Goal: Find specific page/section: Find specific page/section

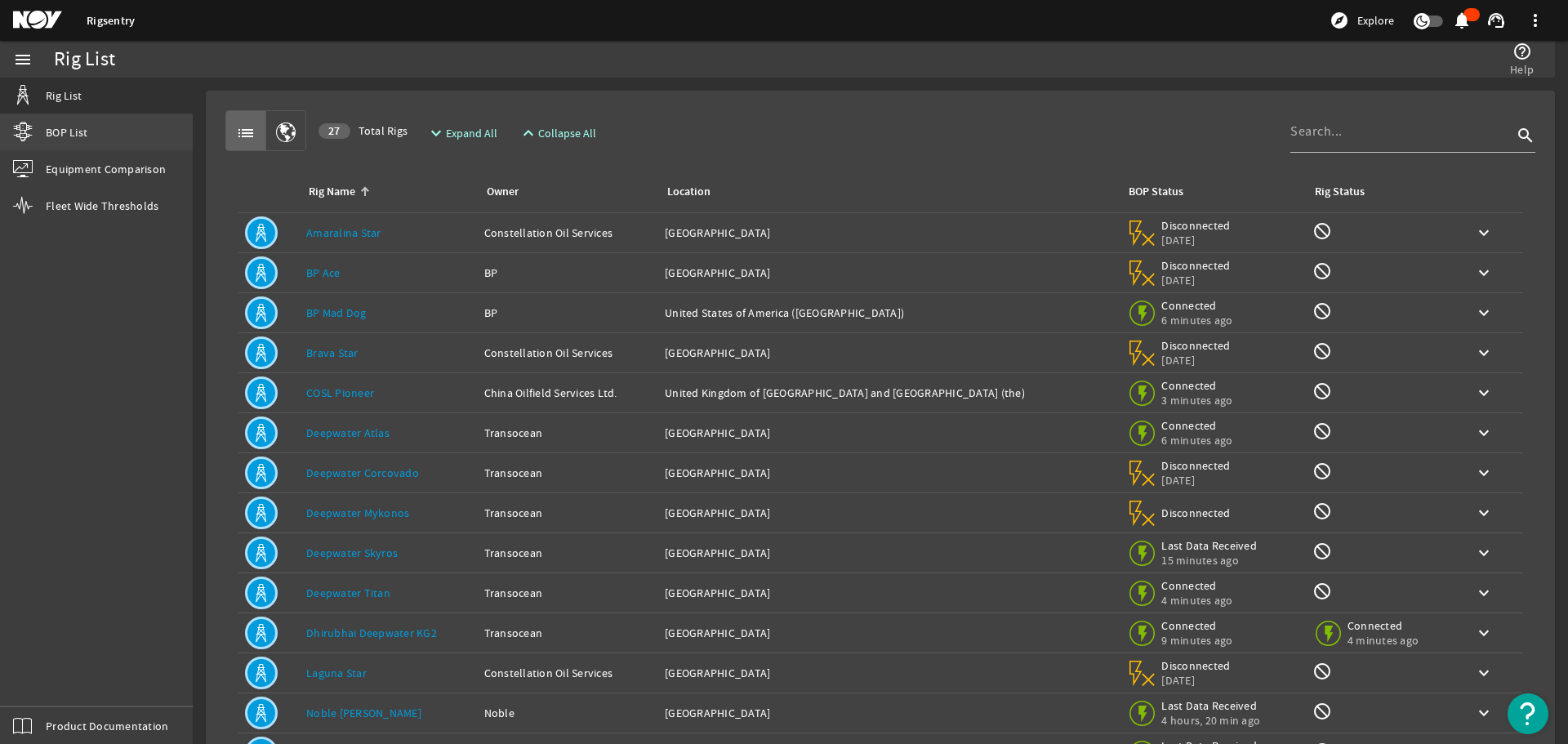
click at [74, 131] on span "BOP List" at bounding box center [66, 132] width 41 height 17
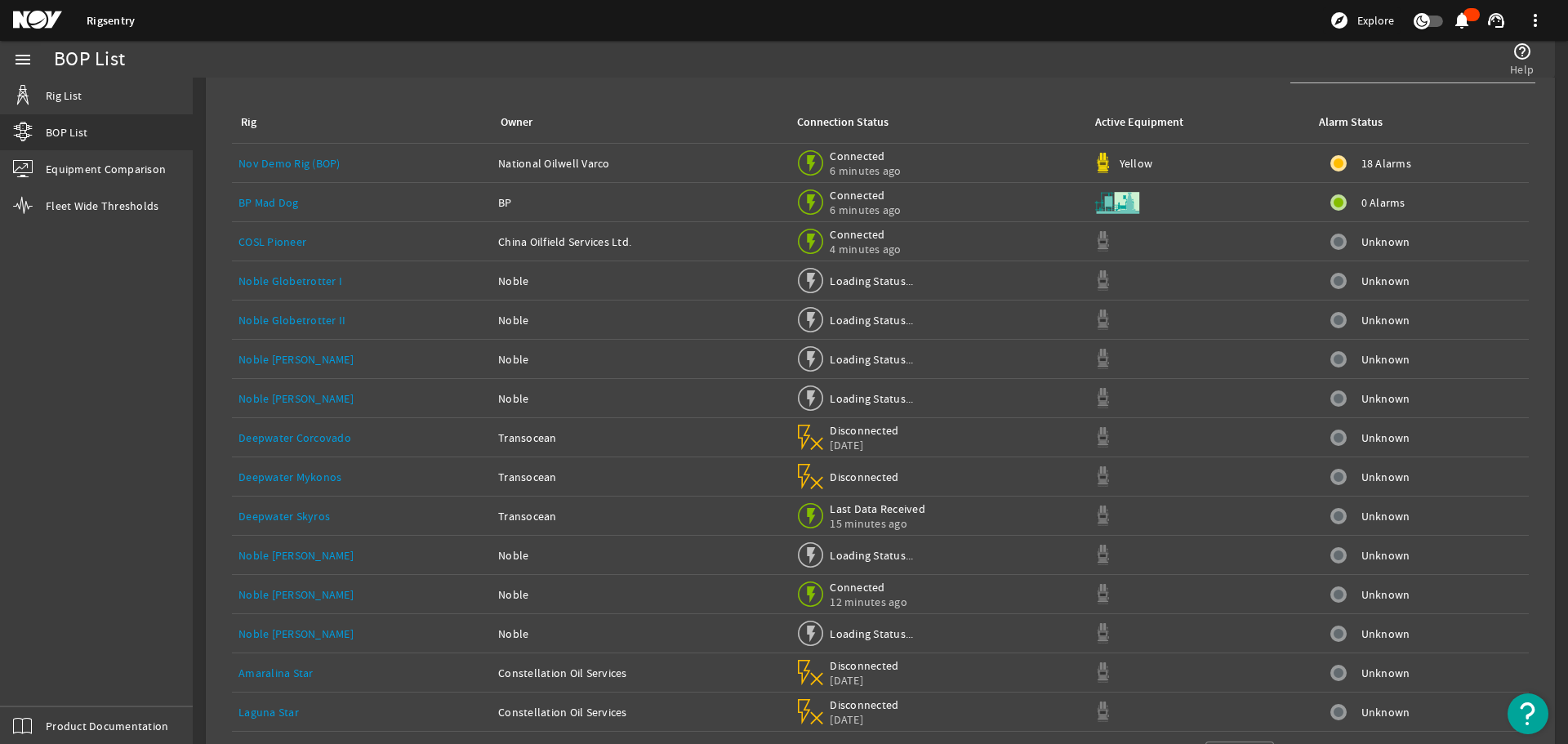
scroll to position [122, 0]
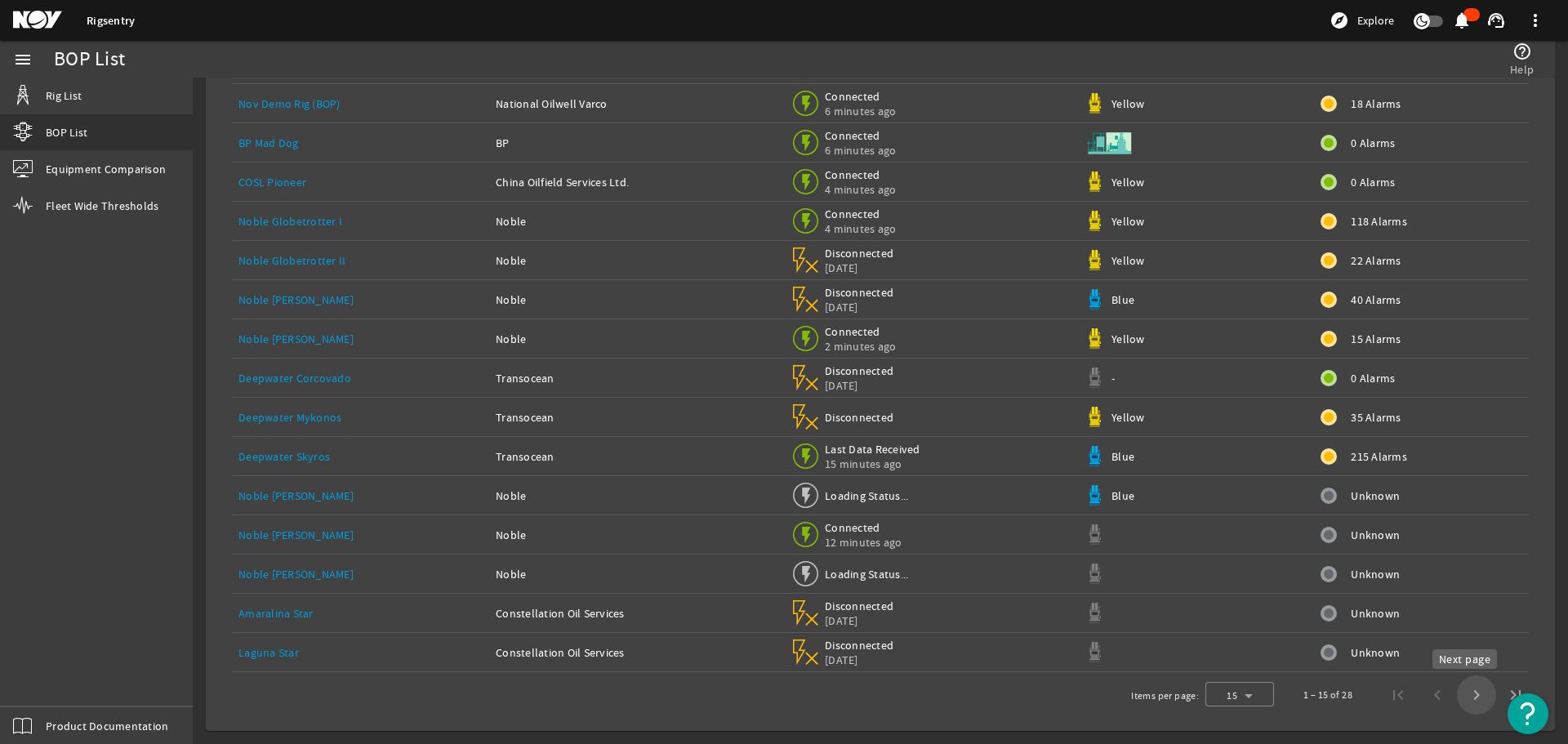
click at [1464, 697] on span "Next page" at bounding box center [1476, 694] width 39 height 39
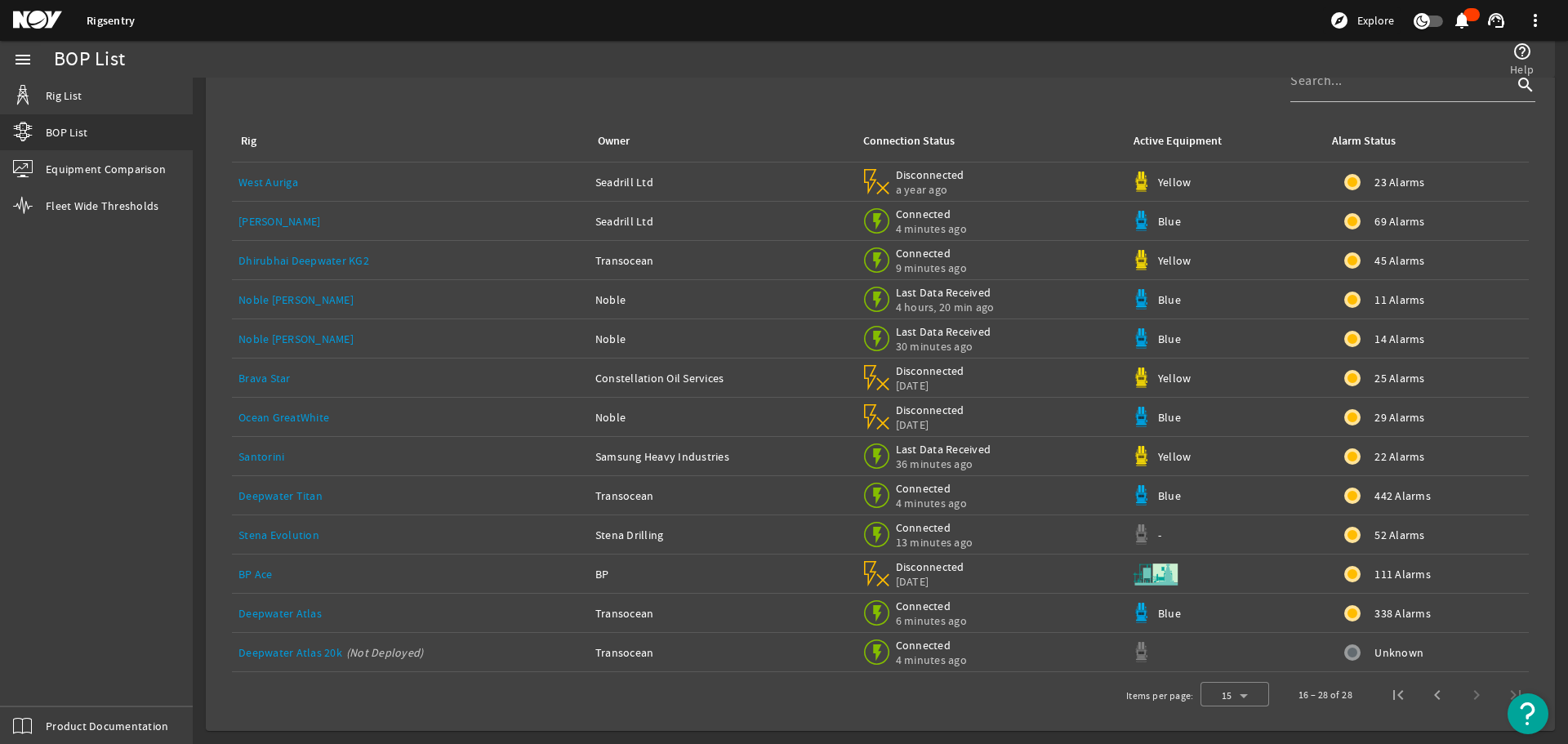
click at [293, 342] on link "Noble [PERSON_NAME]" at bounding box center [295, 339] width 115 height 15
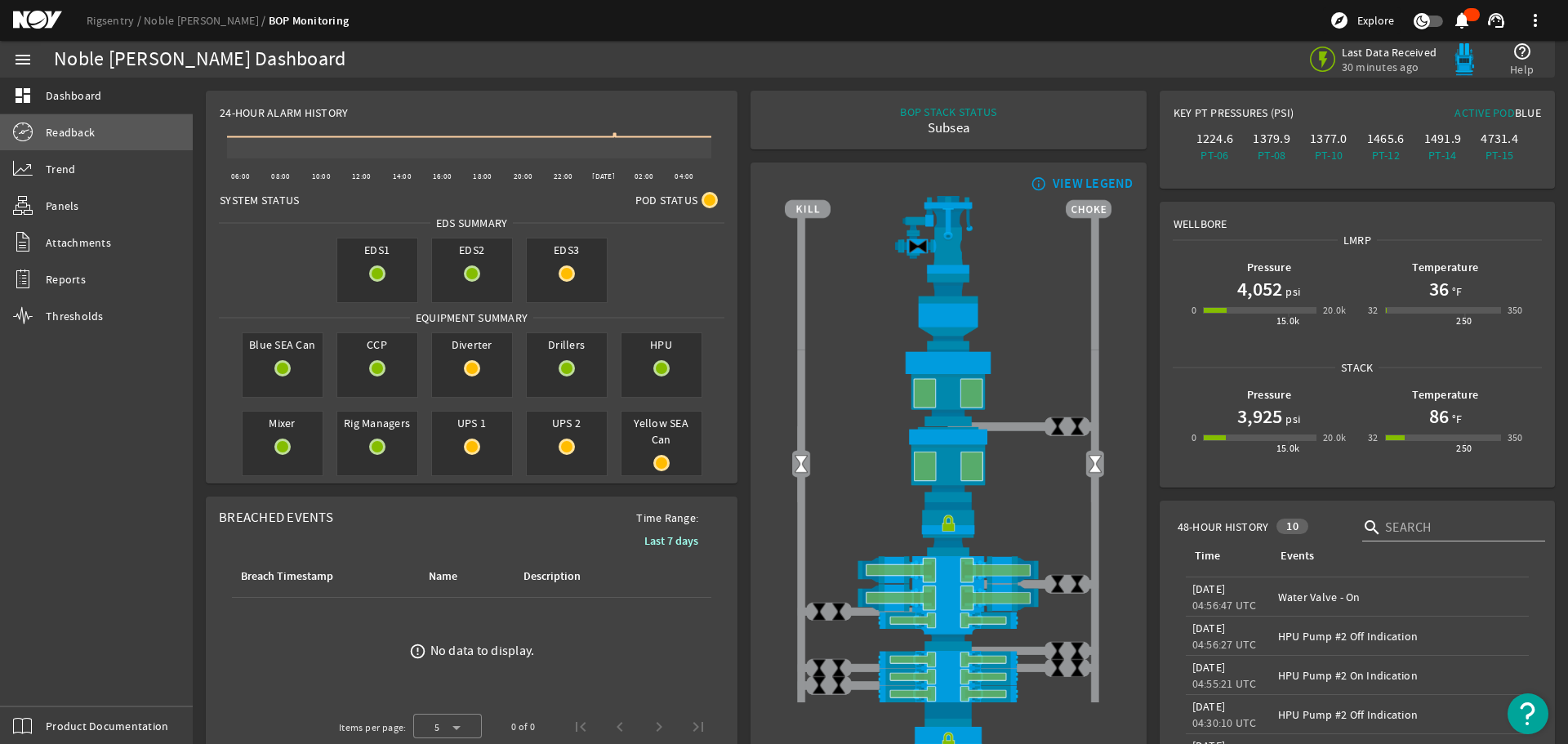
click at [84, 133] on span "Readback" at bounding box center [69, 132] width 49 height 17
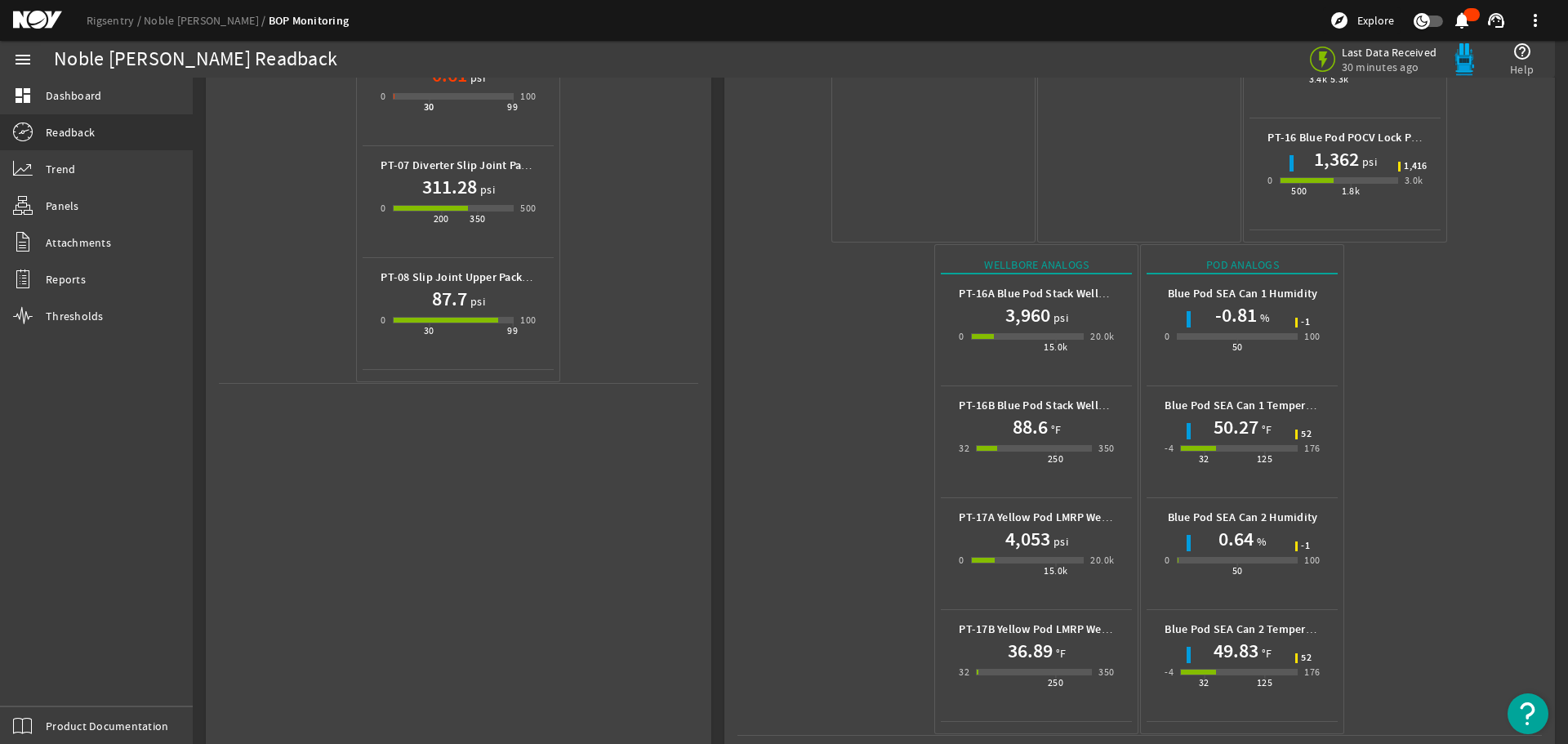
scroll to position [727, 0]
click at [117, 21] on link "Rigsentry" at bounding box center [115, 21] width 57 height 15
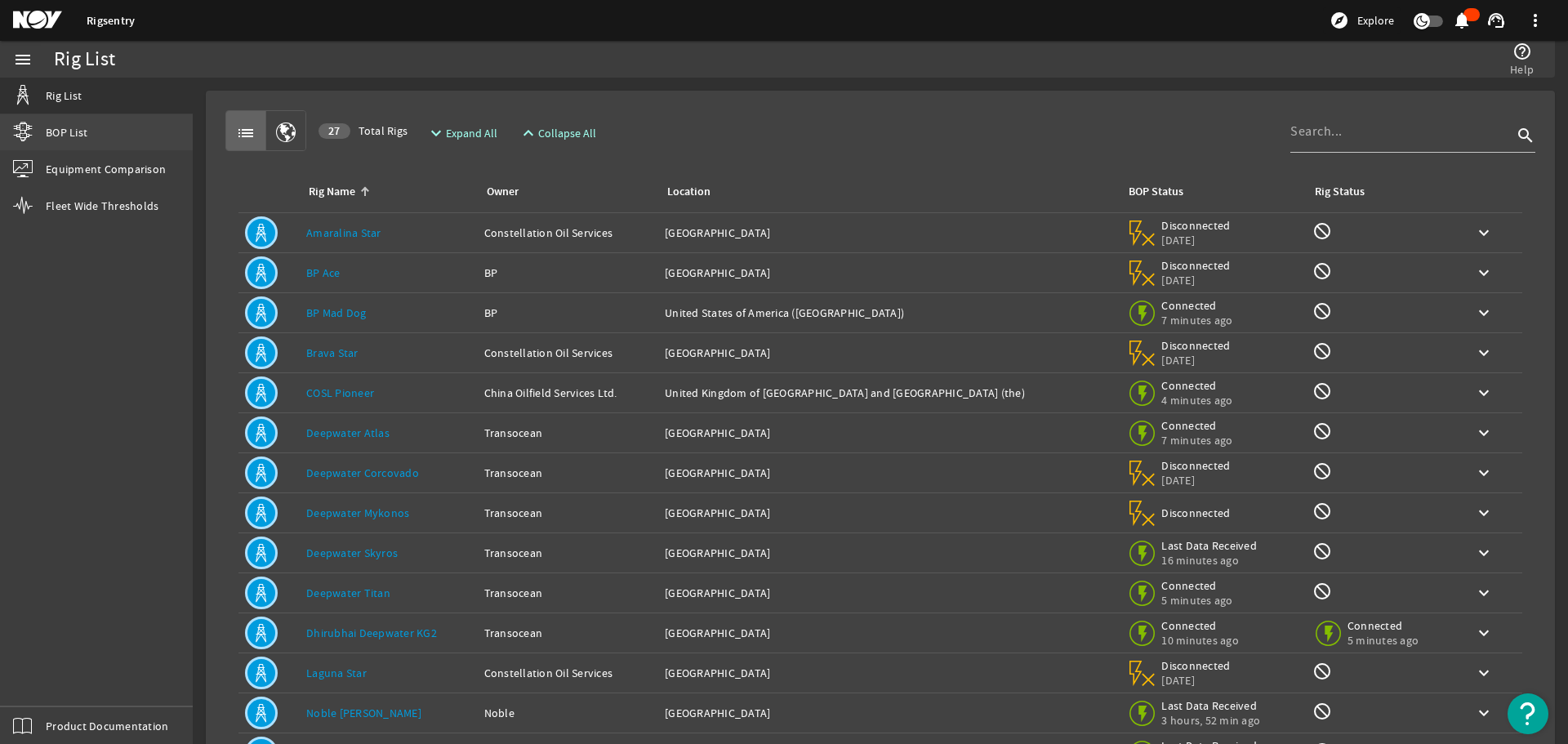
click at [92, 122] on link "BOP List" at bounding box center [96, 131] width 193 height 36
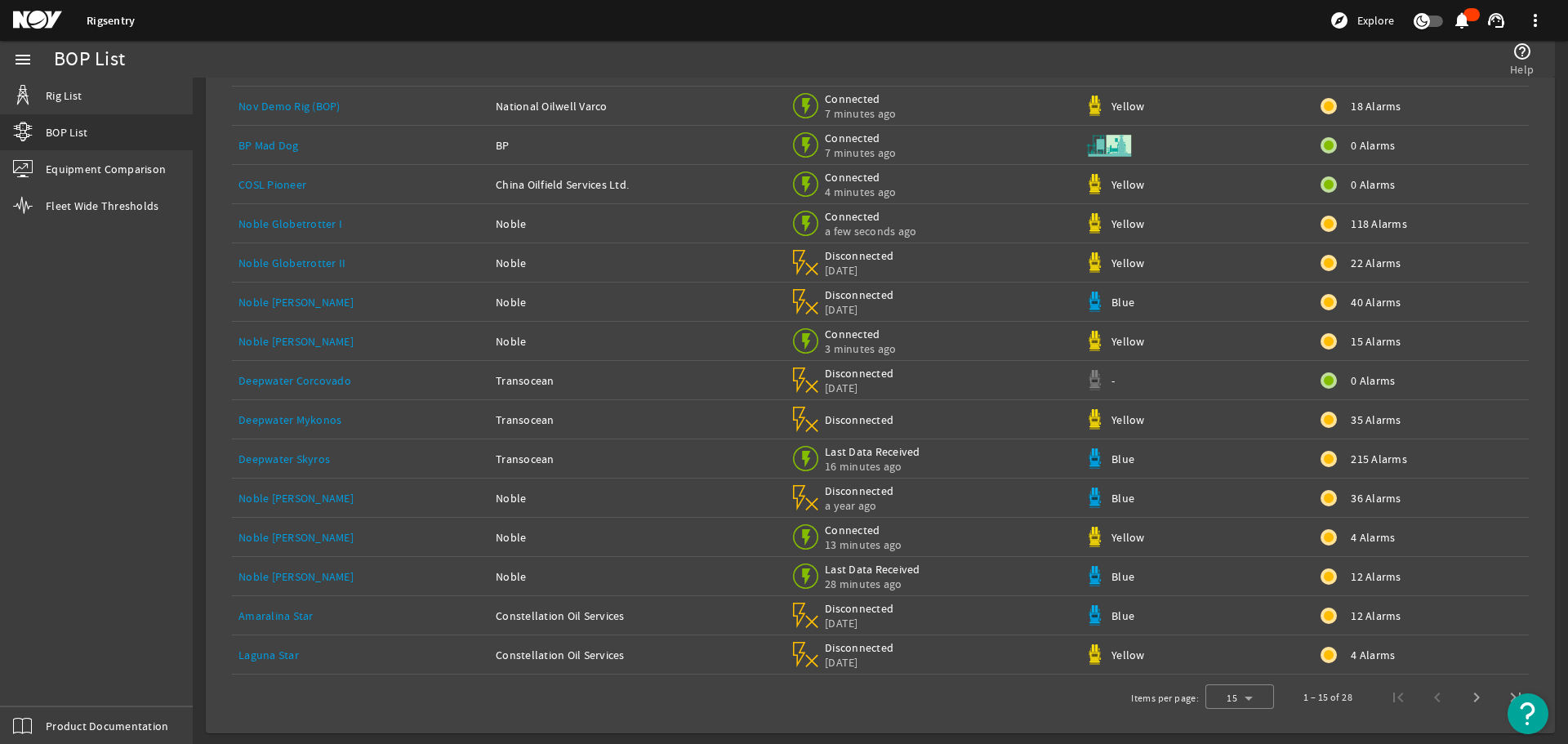
scroll to position [122, 0]
click at [1467, 694] on span "Next page" at bounding box center [1476, 694] width 39 height 39
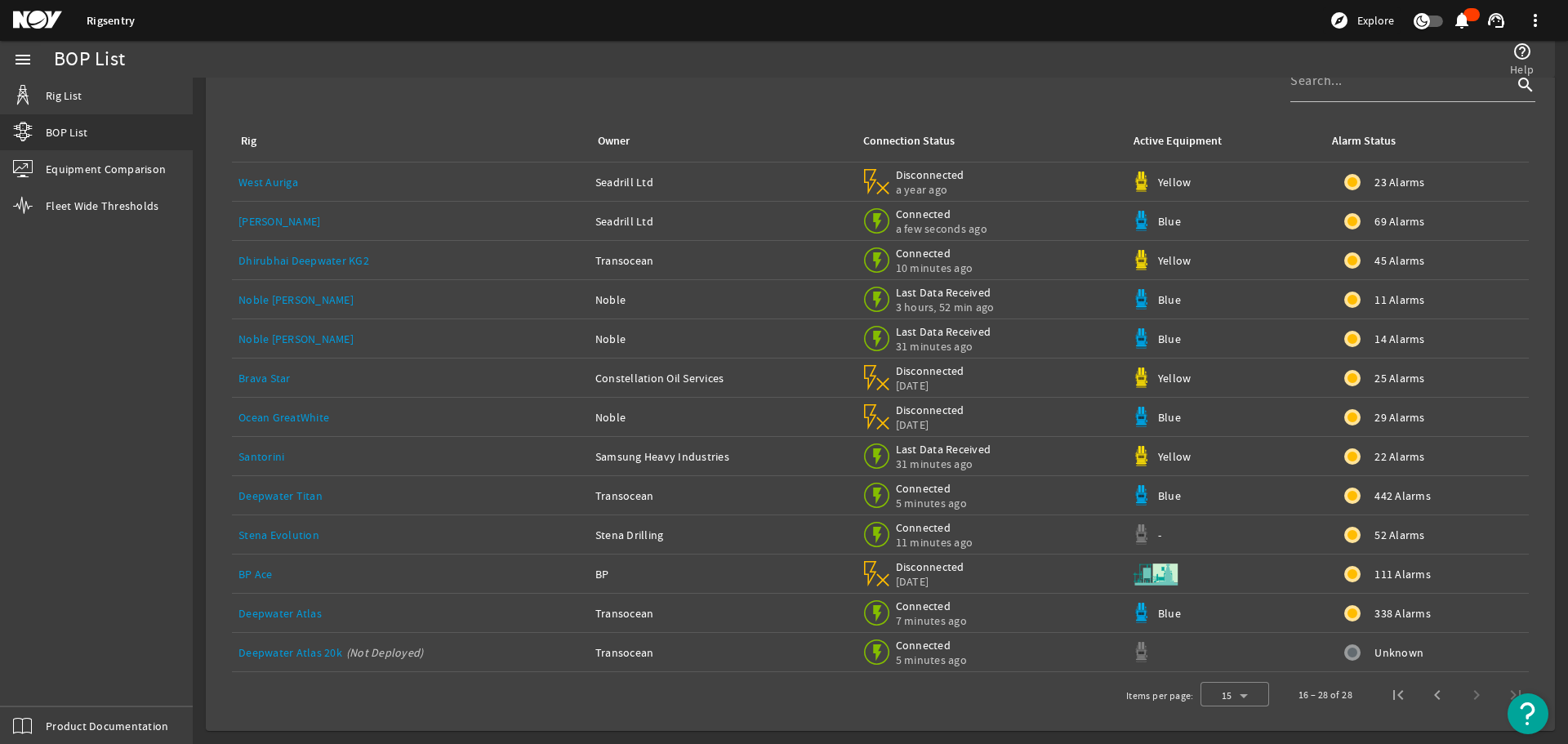
scroll to position [44, 0]
click at [311, 536] on link "Stena Evolution" at bounding box center [279, 535] width 81 height 15
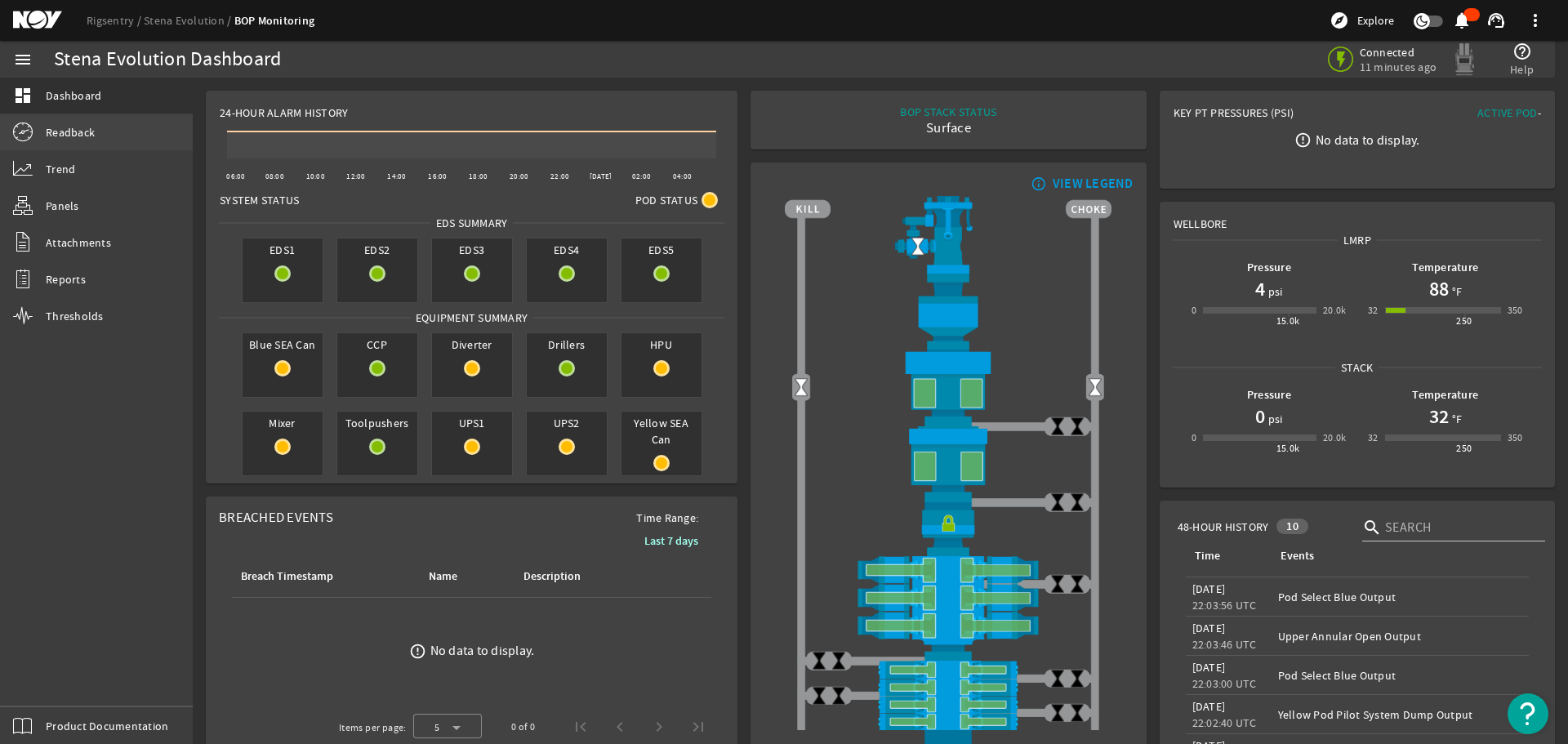
click at [82, 125] on span "Readback" at bounding box center [69, 132] width 49 height 17
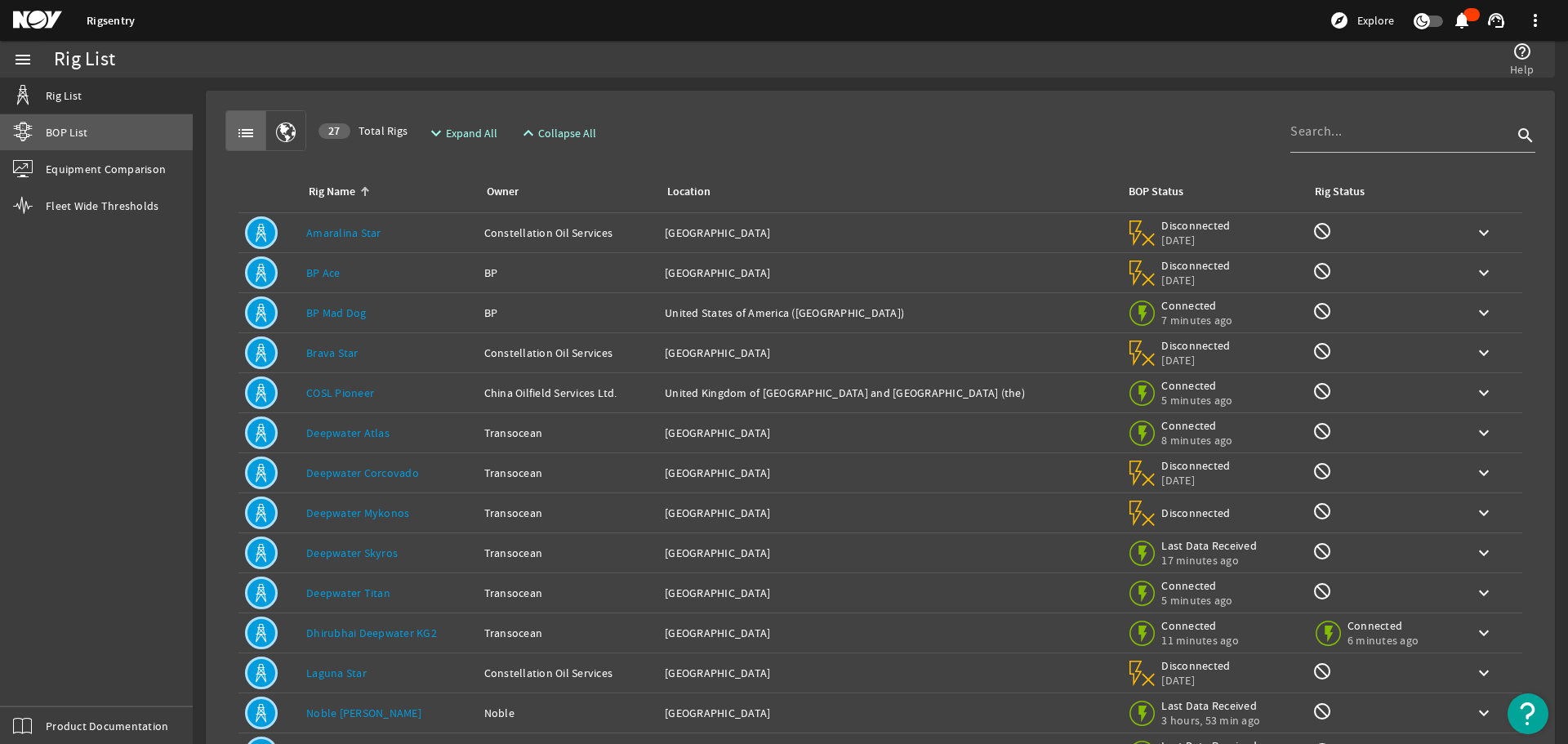
click at [85, 122] on link "BOP List" at bounding box center [96, 131] width 193 height 36
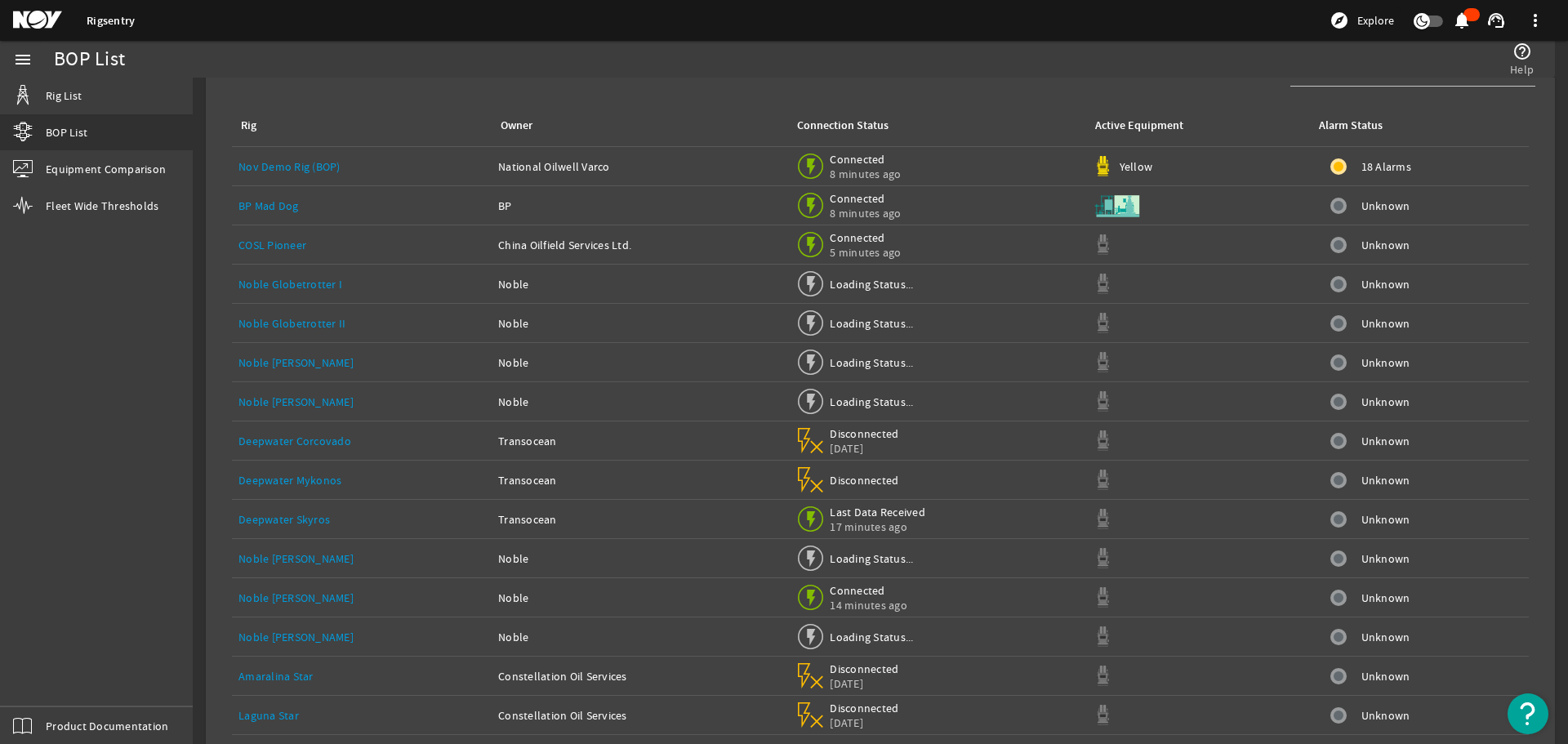
scroll to position [122, 0]
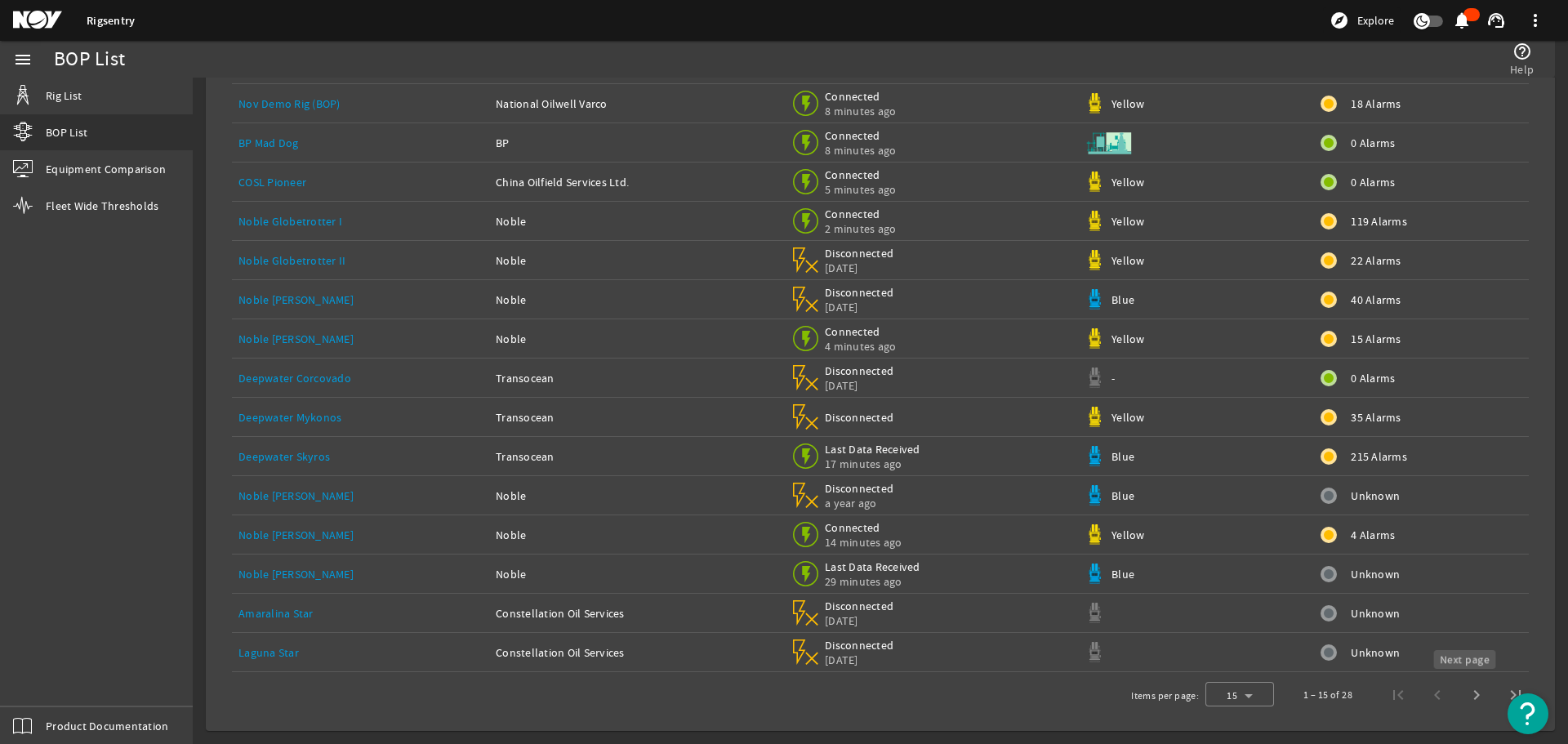
click at [1462, 694] on span "Next page" at bounding box center [1476, 694] width 39 height 39
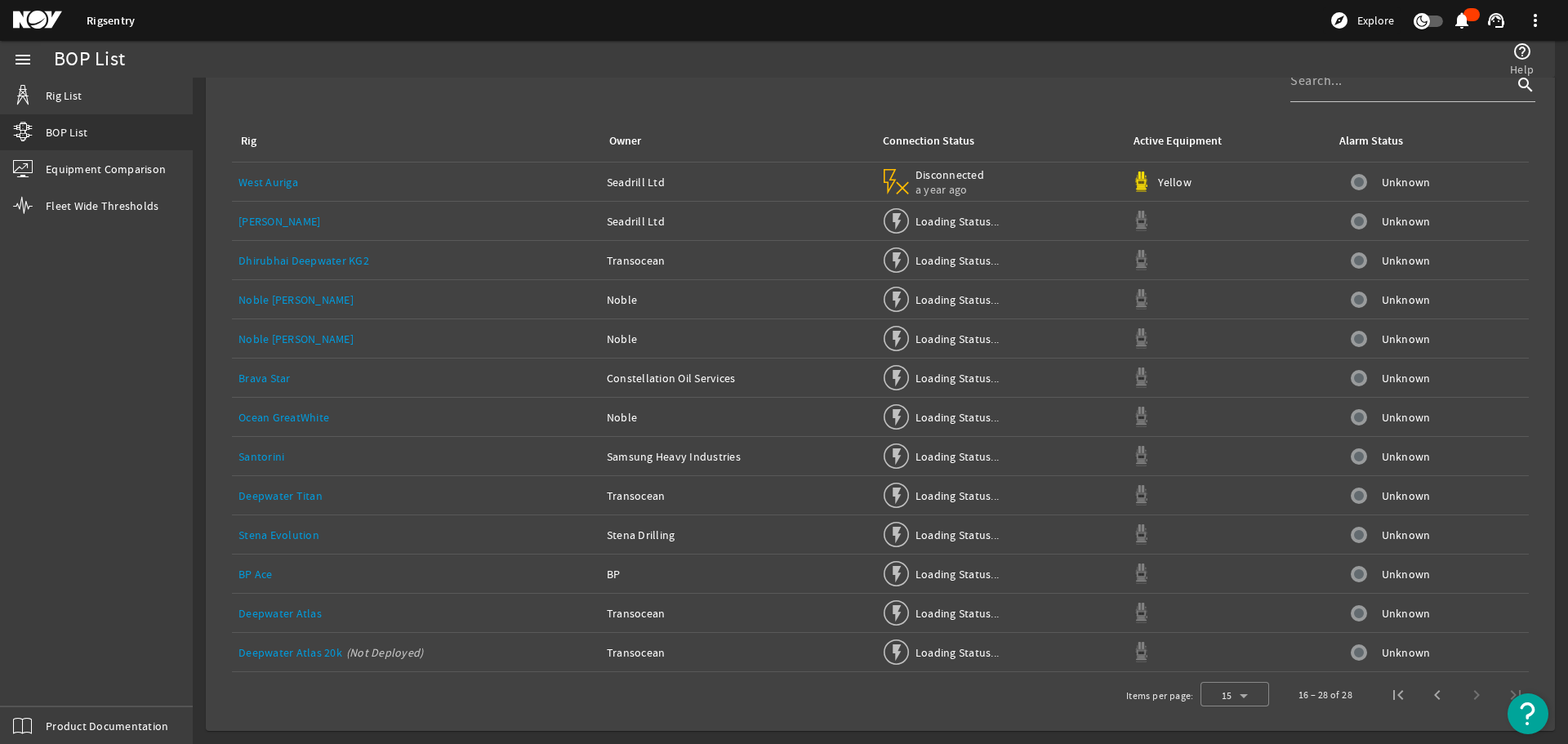
scroll to position [44, 0]
